Goal: Information Seeking & Learning: Learn about a topic

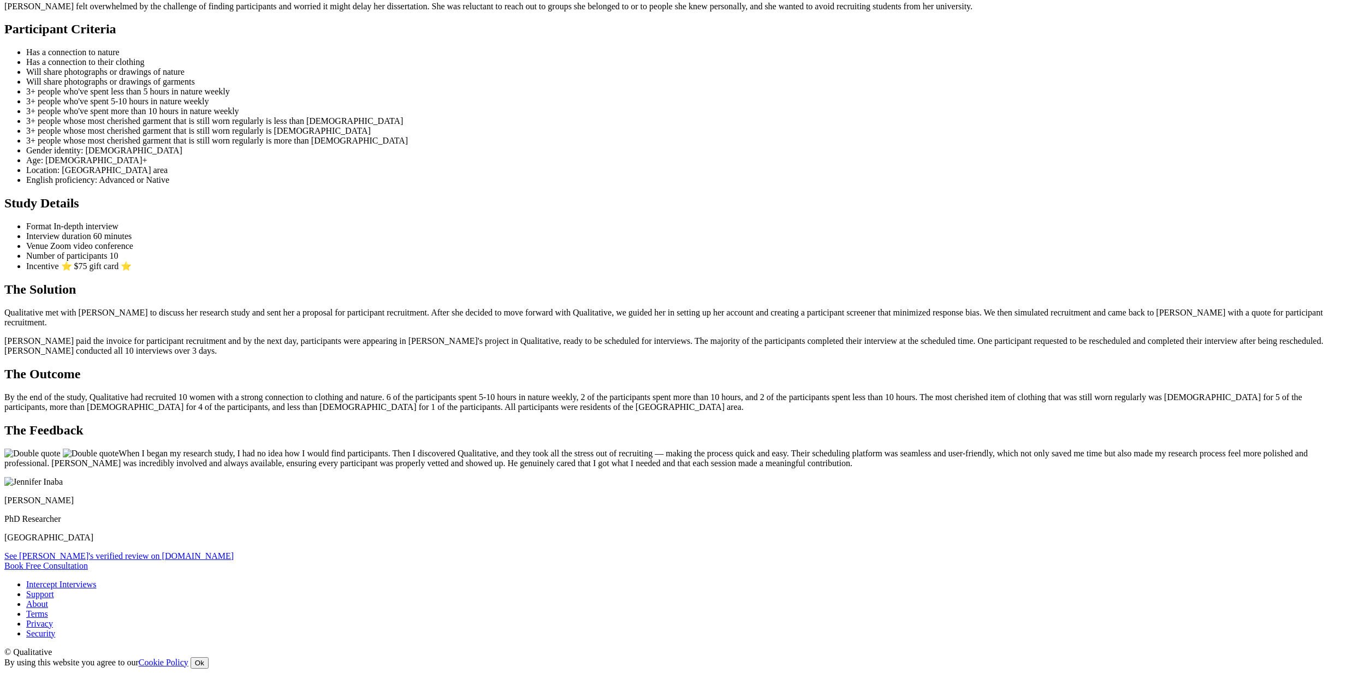
click at [716, 325] on ui-view "Case Study Clothing & Nature Stories The Researcher Jennifer is a doctoral cand…" at bounding box center [672, 224] width 1337 height 694
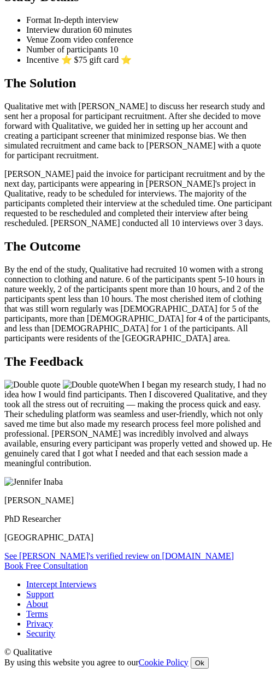
scroll to position [1386, 0]
